Goal: Contribute content: Add original content to the website for others to see

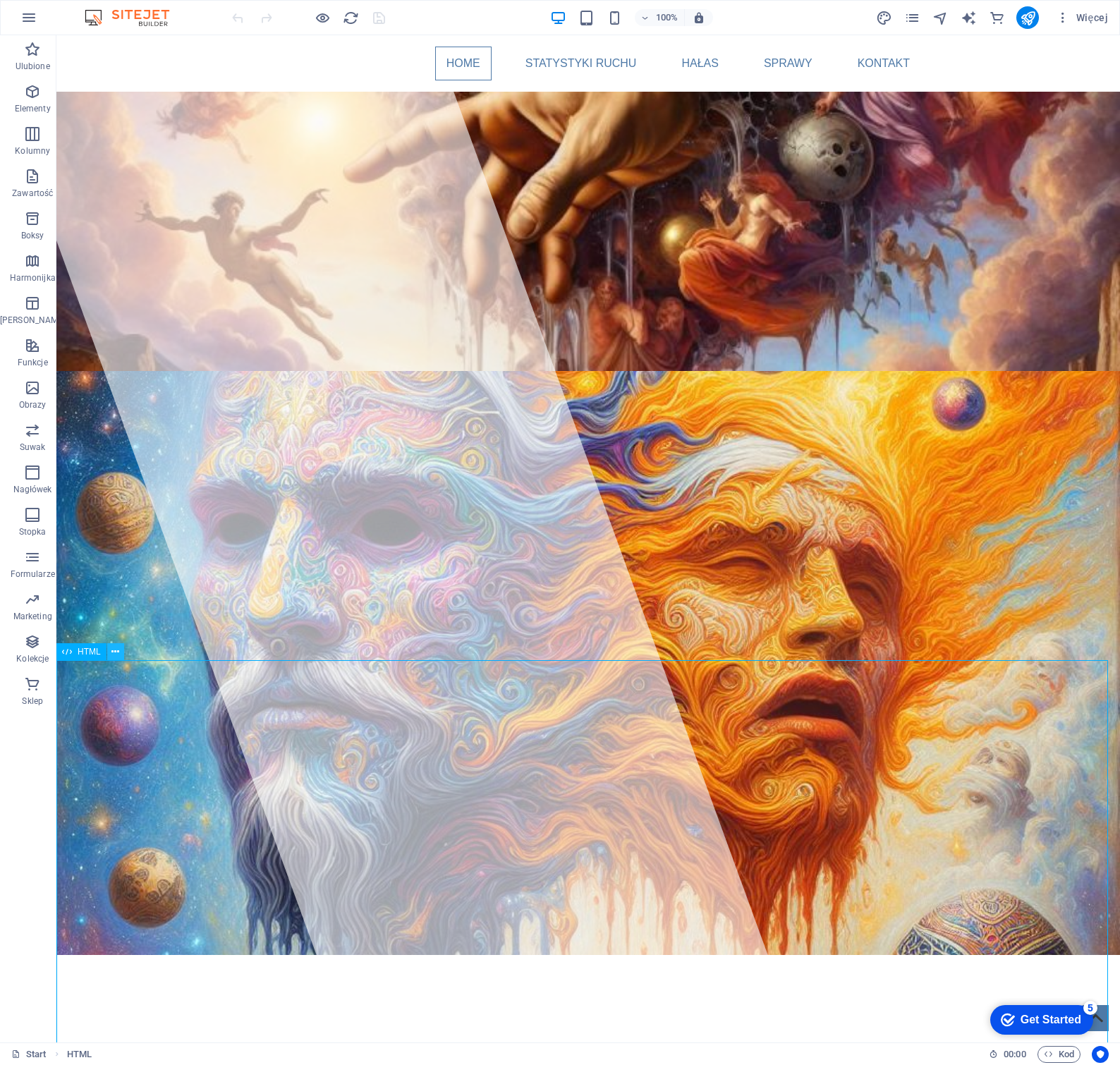
click at [117, 649] on icon at bounding box center [115, 652] width 8 height 15
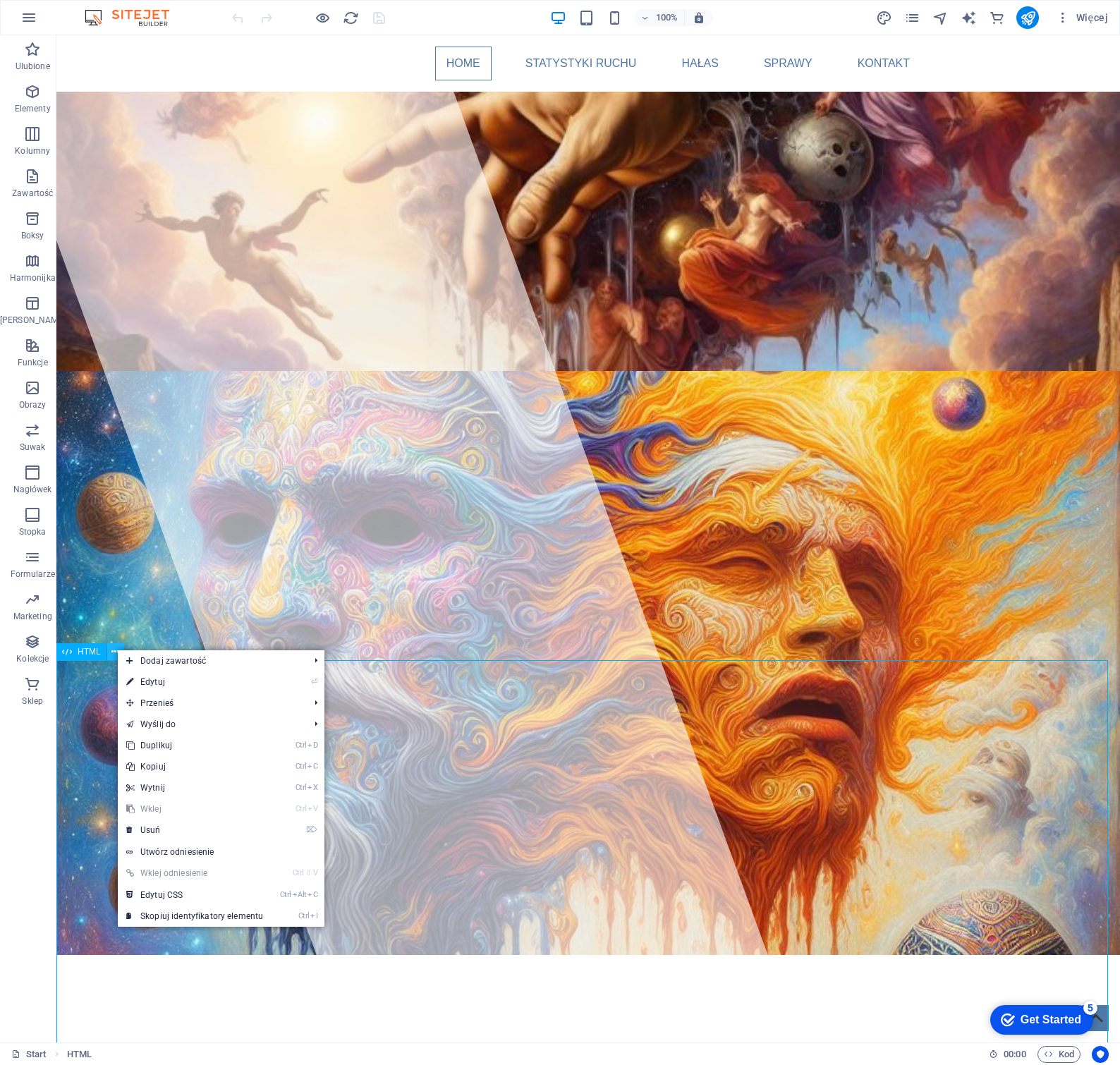
click at [117, 649] on icon at bounding box center [115, 652] width 8 height 15
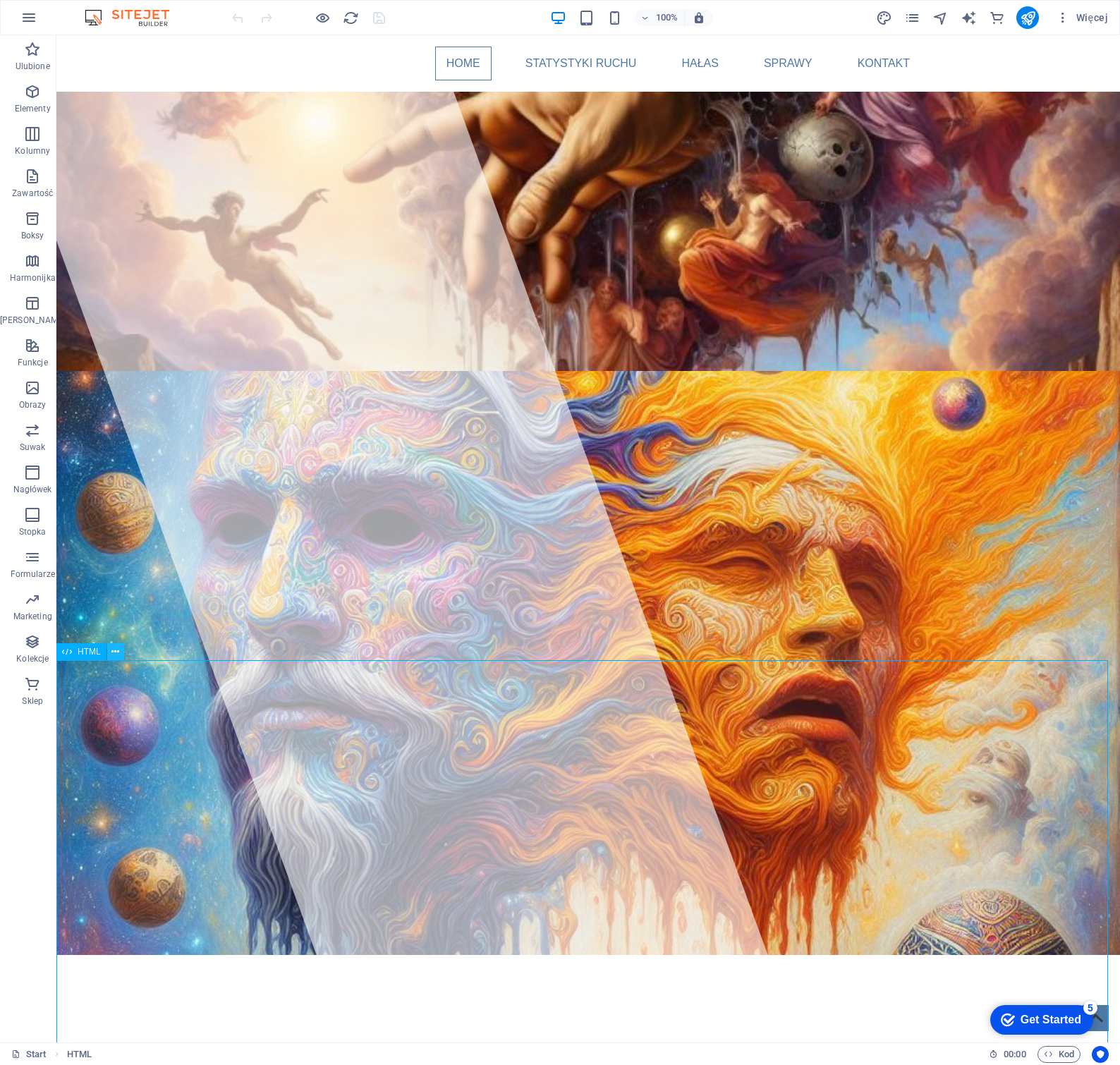
click at [115, 654] on icon at bounding box center [115, 652] width 8 height 15
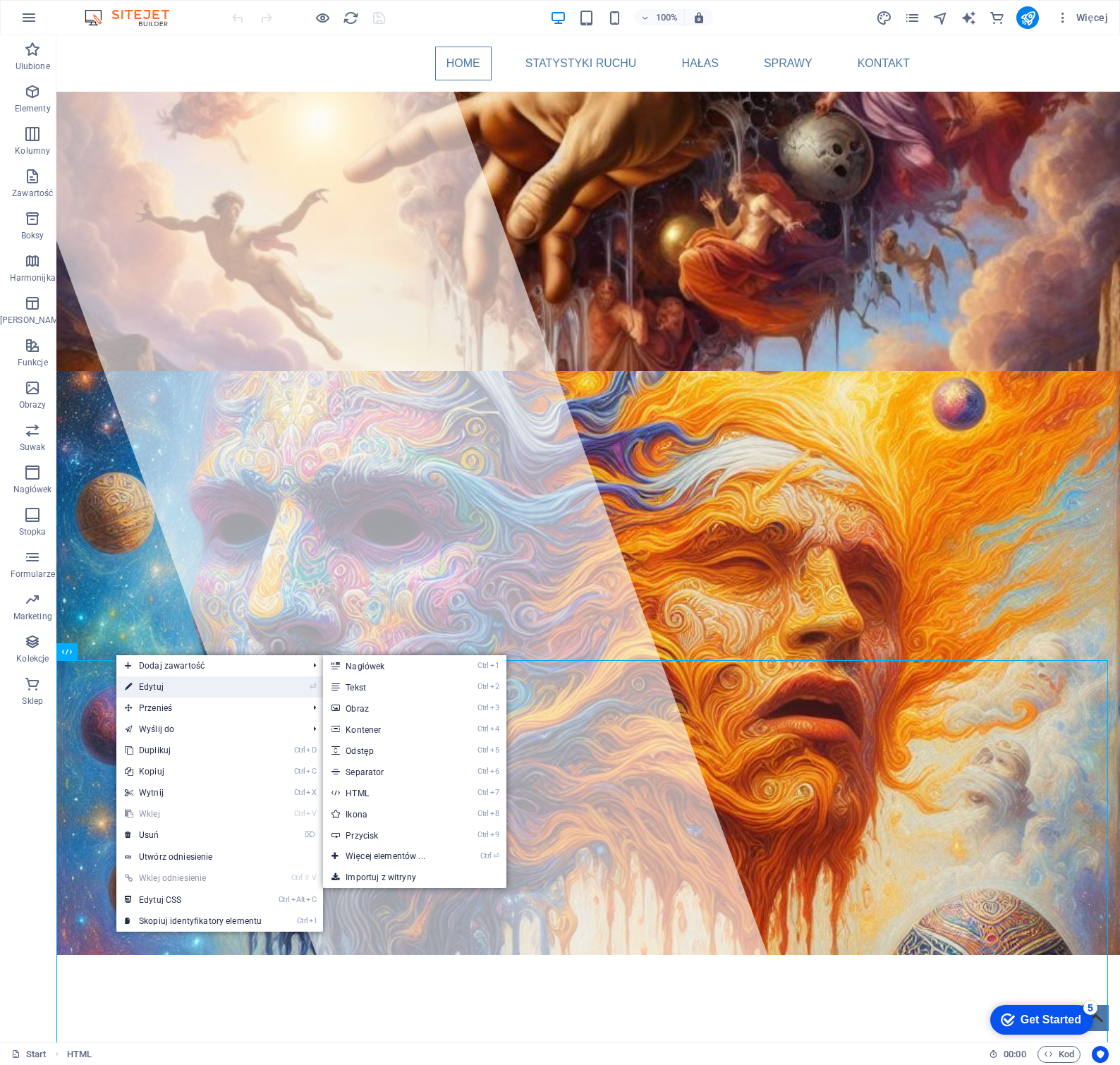
click at [151, 683] on link "⏎ Edytuj" at bounding box center [193, 687] width 154 height 21
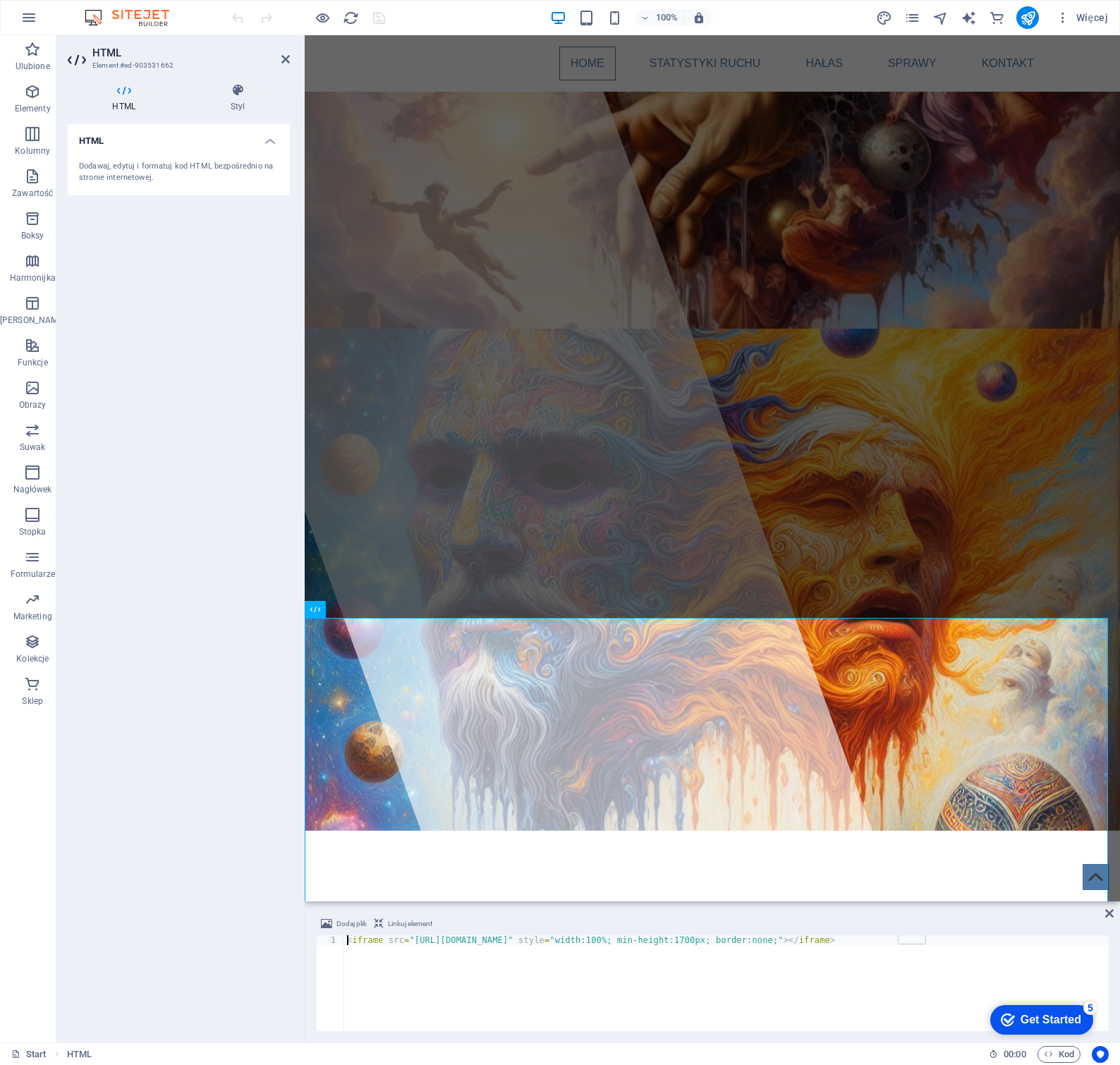
click at [610, 943] on div "< iframe src = "[URL][DOMAIN_NAME]" style = "width:100%; min-height:1700px; bor…" at bounding box center [726, 993] width 765 height 116
type textarea "<iframe src="[URL][DOMAIN_NAME]" style="width:100%; min-height:1700px; border:n…"
click at [286, 57] on icon at bounding box center [286, 59] width 8 height 12
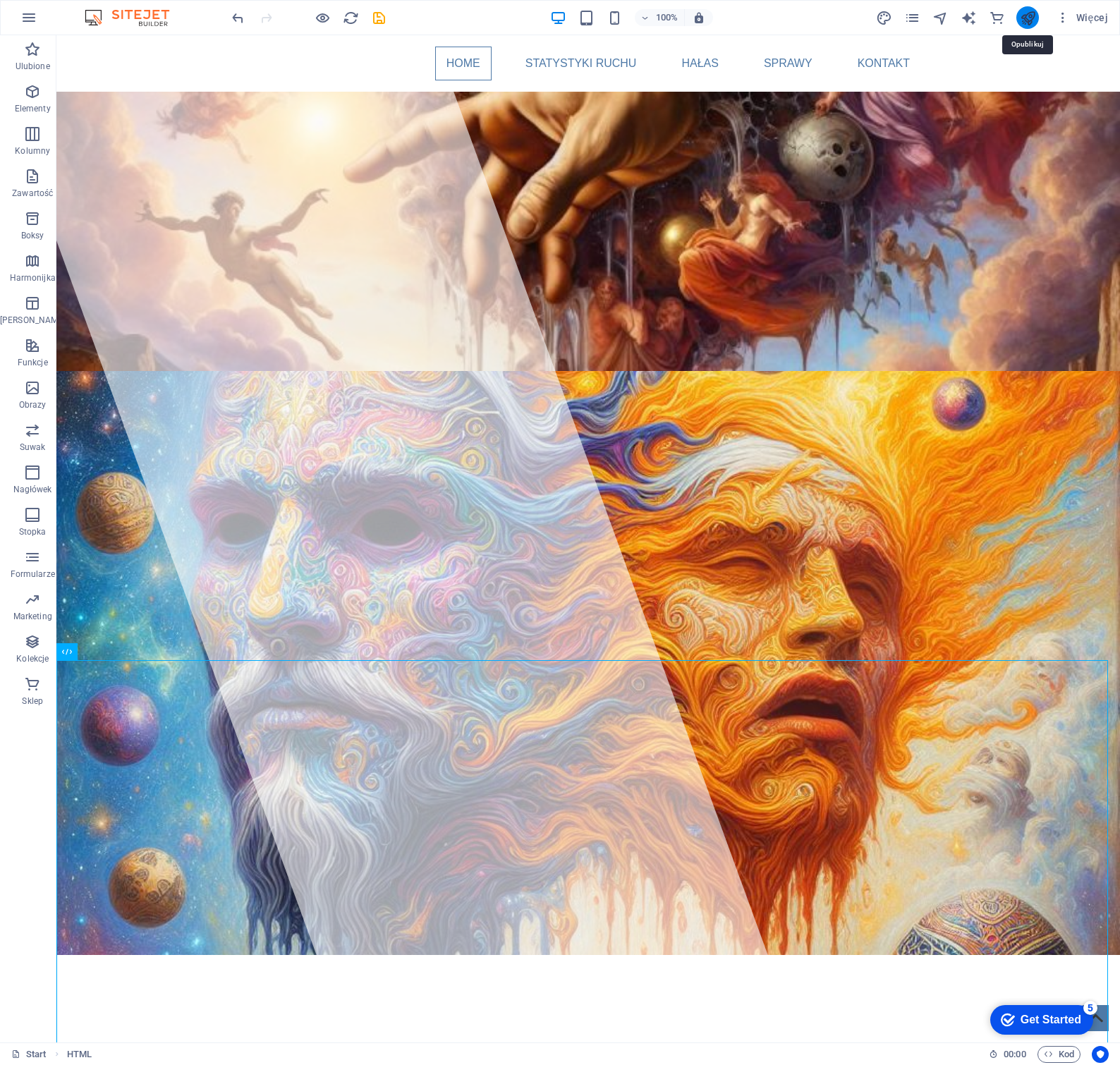
click at [1026, 18] on icon "publish" at bounding box center [1028, 18] width 16 height 16
